Goal: Browse casually

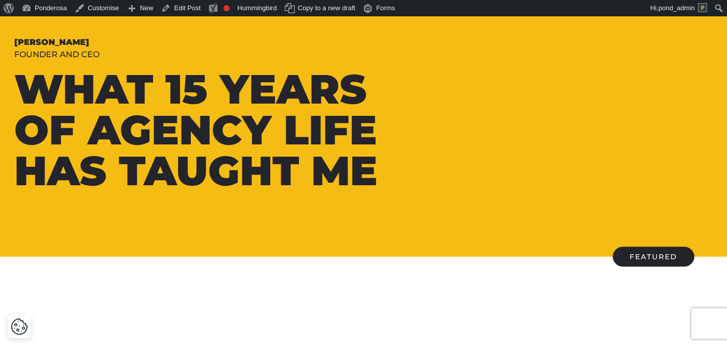
scroll to position [150, 0]
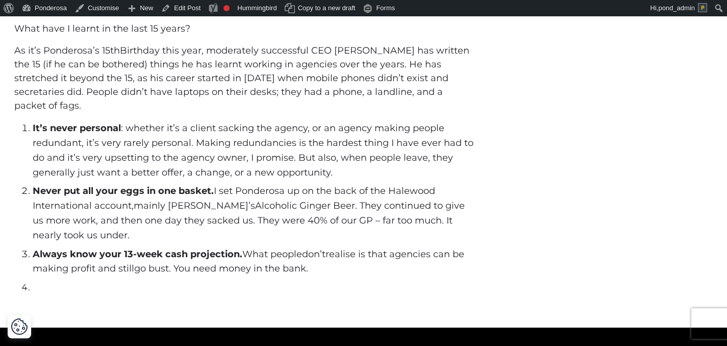
scroll to position [449, 0]
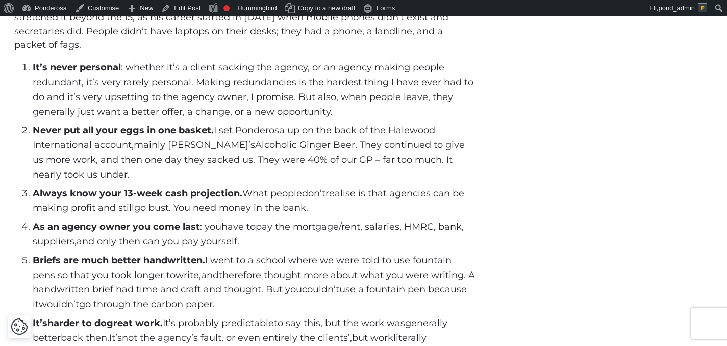
scroll to position [505, 0]
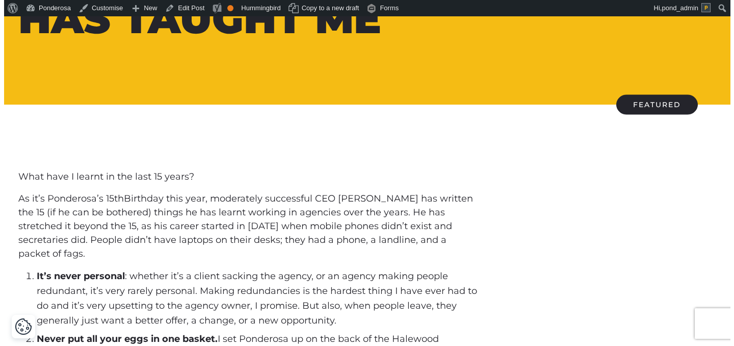
scroll to position [313, 0]
